Goal: Information Seeking & Learning: Learn about a topic

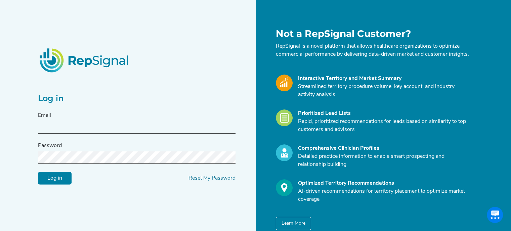
click at [79, 133] on input "text" at bounding box center [137, 127] width 198 height 12
type input "[PERSON_NAME][EMAIL_ADDRESS][PERSON_NAME][DOMAIN_NAME]"
click at [38, 172] on input "Log in" at bounding box center [55, 178] width 34 height 13
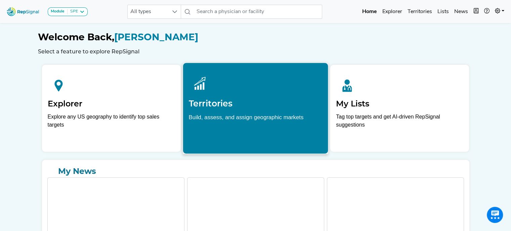
click at [254, 101] on h2 "Territories" at bounding box center [256, 104] width 134 height 10
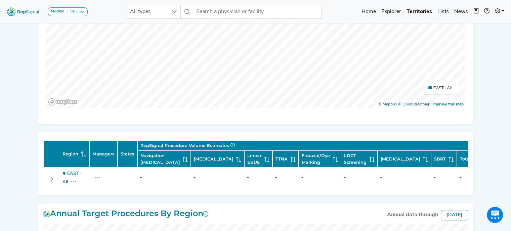
scroll to position [198, 0]
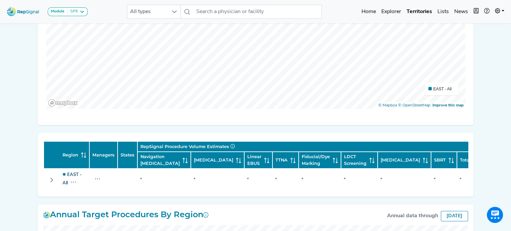
click at [66, 183] on link "EAST - All" at bounding box center [72, 179] width 19 height 13
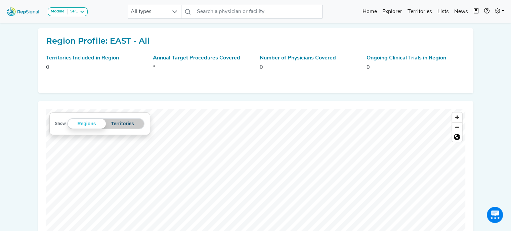
click at [121, 123] on button "Territories" at bounding box center [123, 124] width 34 height 10
click at [26, 12] on img at bounding box center [23, 11] width 38 height 14
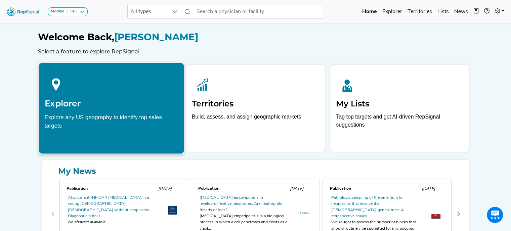
click at [116, 106] on h2 "Explorer" at bounding box center [111, 104] width 134 height 10
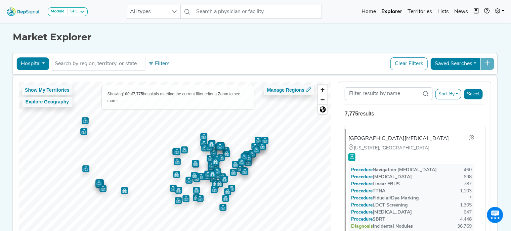
click at [40, 61] on button "Hospital" at bounding box center [32, 64] width 33 height 13
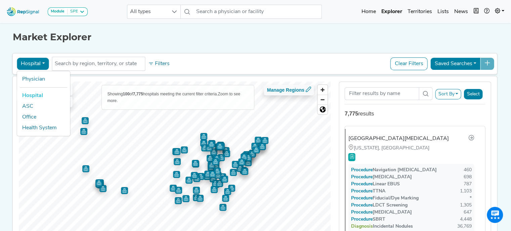
click at [40, 61] on button "Hospital" at bounding box center [32, 64] width 33 height 13
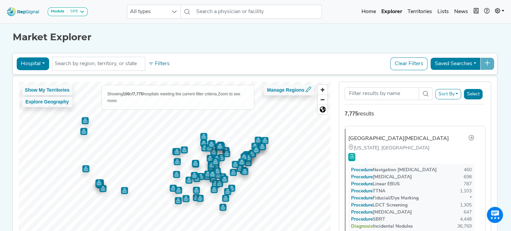
click at [40, 61] on button "Hospital" at bounding box center [32, 64] width 33 height 13
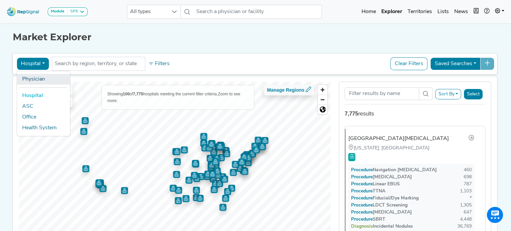
click at [31, 80] on link "Physician" at bounding box center [43, 79] width 53 height 11
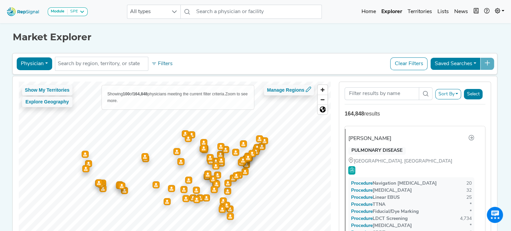
click at [43, 63] on button "Physician" at bounding box center [34, 64] width 36 height 13
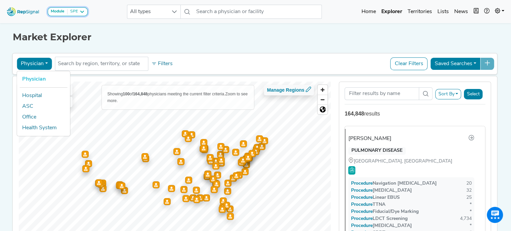
click at [81, 12] on icon at bounding box center [81, 11] width 5 height 5
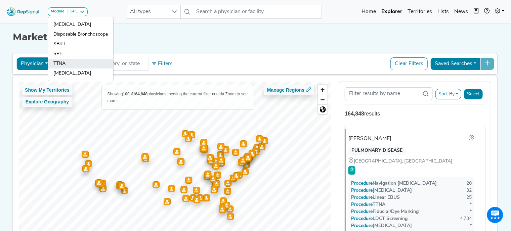
click at [59, 69] on link "TTNA" at bounding box center [80, 74] width 65 height 10
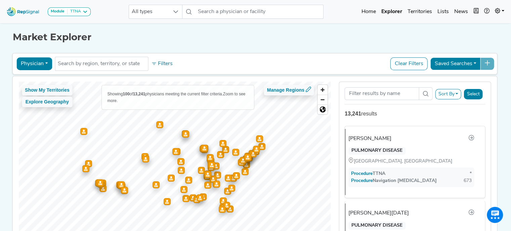
click at [460, 90] on button "Sort By" at bounding box center [448, 94] width 26 height 10
click at [461, 92] on button "Sort By" at bounding box center [448, 94] width 26 height 10
click at [449, 93] on button "Sort By" at bounding box center [448, 94] width 26 height 10
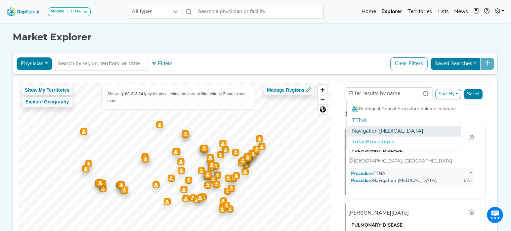
scroll to position [14, 0]
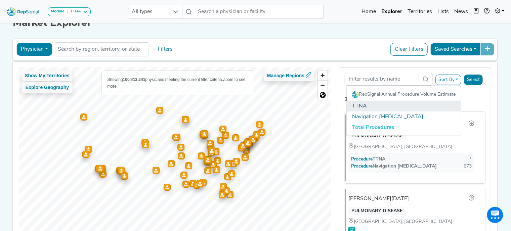
click at [354, 107] on link "TTNA" at bounding box center [404, 106] width 114 height 11
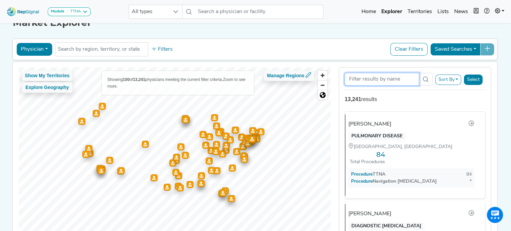
click at [388, 80] on input "Search Term" at bounding box center [382, 79] width 74 height 13
click at [461, 79] on button "Sort By" at bounding box center [448, 80] width 26 height 10
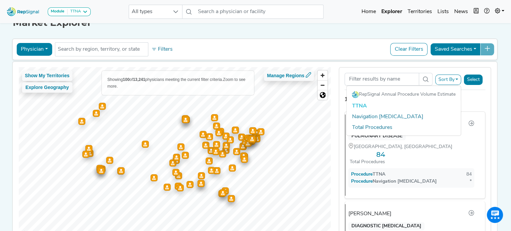
click at [356, 107] on link "TTNA" at bounding box center [404, 106] width 114 height 11
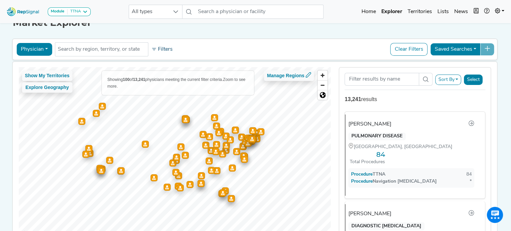
click at [159, 47] on button "Filters" at bounding box center [162, 49] width 25 height 11
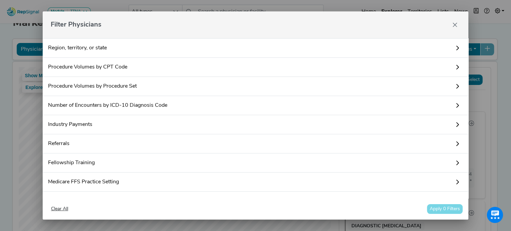
click at [123, 51] on link "Region, territory, or state" at bounding box center [256, 48] width 426 height 20
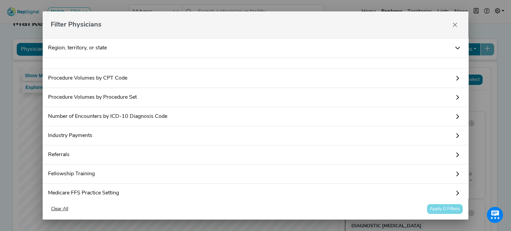
click at [123, 66] on div at bounding box center [256, 63] width 426 height 11
click at [97, 49] on link "Region, territory, or state" at bounding box center [256, 48] width 426 height 20
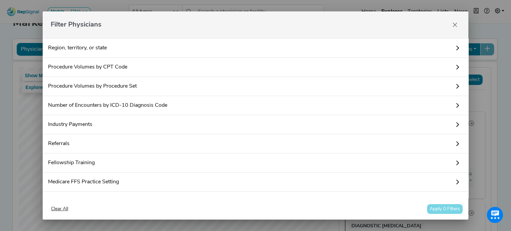
click at [455, 49] on icon at bounding box center [457, 47] width 5 height 5
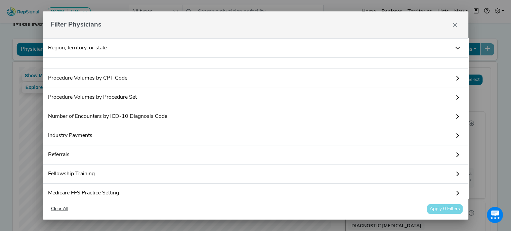
click at [455, 49] on icon at bounding box center [457, 47] width 5 height 5
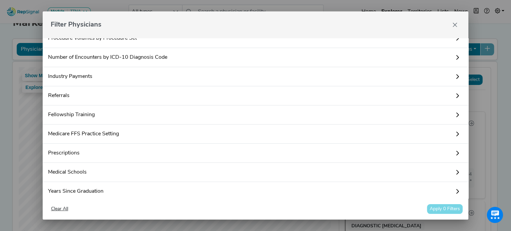
scroll to position [66, 0]
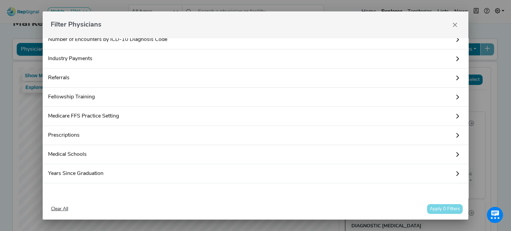
click at [431, 71] on link "Referrals" at bounding box center [256, 78] width 426 height 19
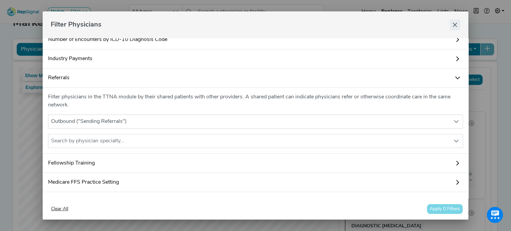
click at [453, 28] on button "Close" at bounding box center [455, 25] width 11 height 11
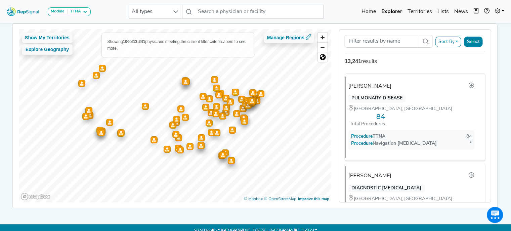
scroll to position [35, 0]
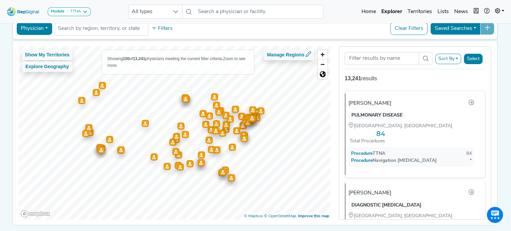
click at [457, 56] on button "Sort By" at bounding box center [448, 59] width 26 height 10
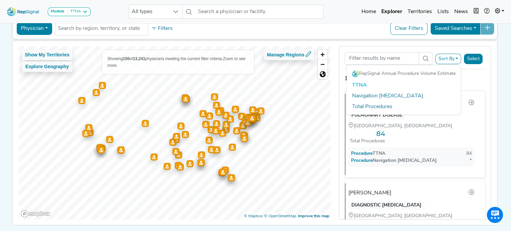
click at [417, 47] on div "Sort By RepSignal Annual Procedure Volume Estimate TTNA Navigation [MEDICAL_DAT…" at bounding box center [415, 58] width 141 height 23
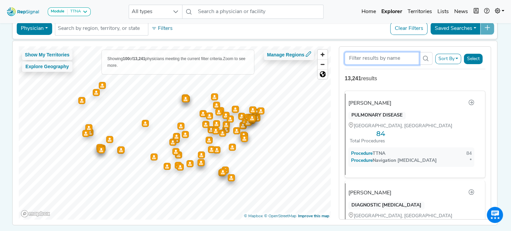
click at [403, 59] on input "Search Term" at bounding box center [382, 58] width 74 height 13
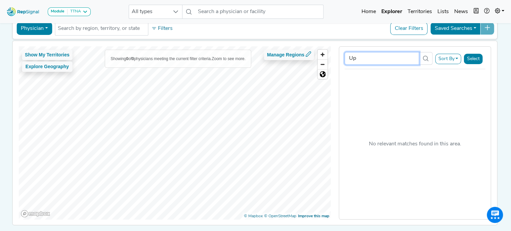
type input "U"
